Goal: Find specific page/section: Find specific page/section

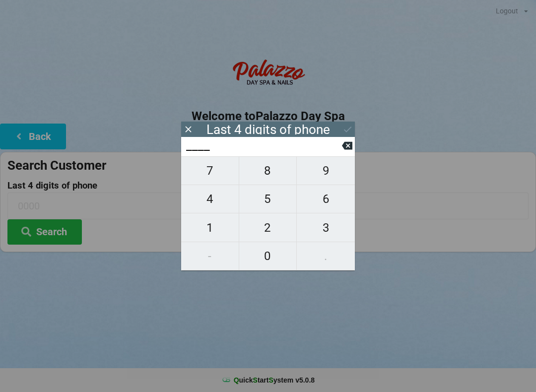
click at [217, 176] on span "7" at bounding box center [210, 170] width 58 height 21
type input "7___"
click at [337, 201] on span "6" at bounding box center [326, 199] width 58 height 21
type input "76__"
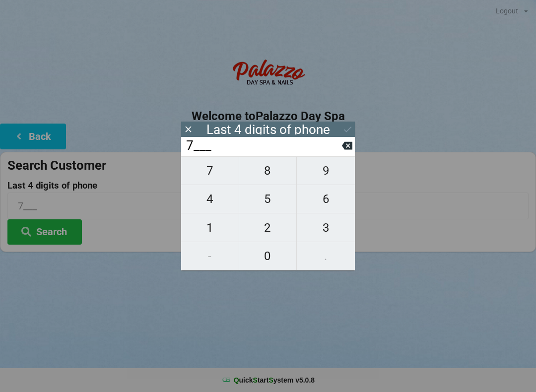
type input "76__"
click at [264, 200] on span "5" at bounding box center [268, 199] width 58 height 21
type input "765_"
click at [331, 229] on span "3" at bounding box center [326, 227] width 58 height 21
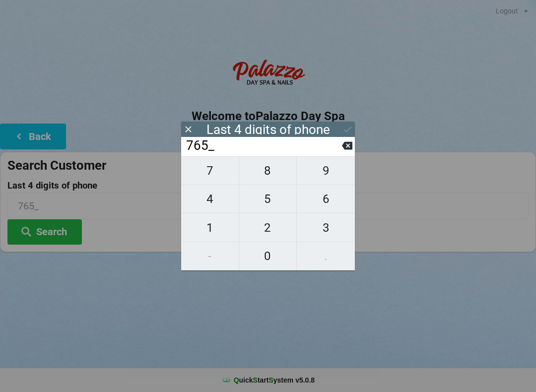
type input "7653"
click at [61, 220] on button "Search" at bounding box center [44, 231] width 74 height 25
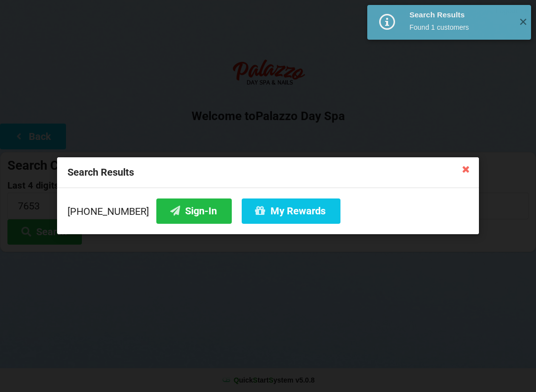
click at [186, 212] on button "Sign-In" at bounding box center [193, 211] width 75 height 25
